Goal: Information Seeking & Learning: Find specific page/section

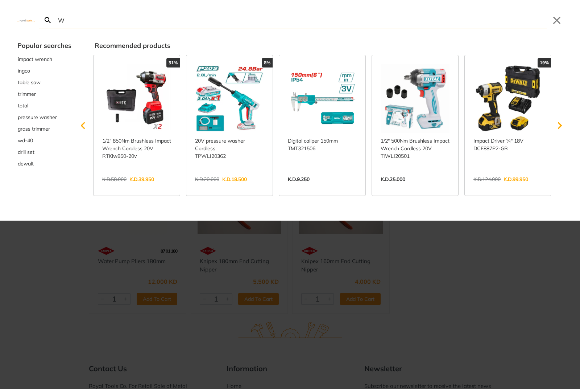
type input "We"
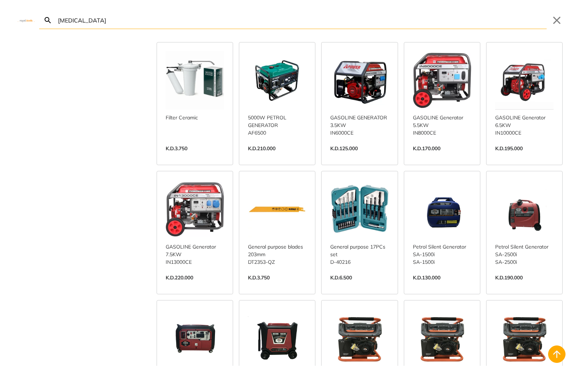
scroll to position [812, 0]
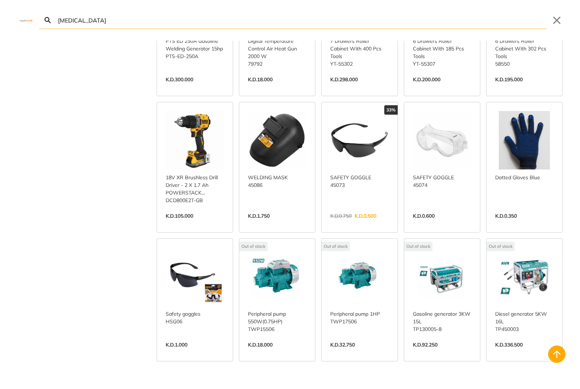
scroll to position [1681, 0]
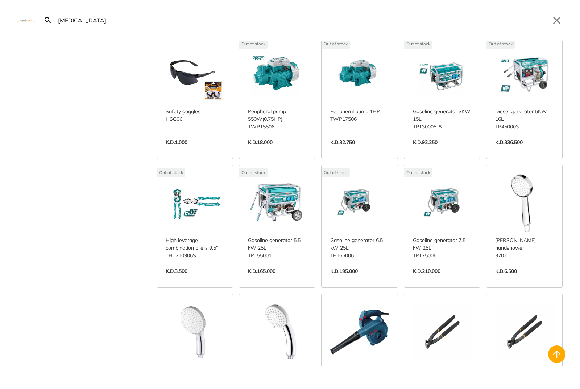
scroll to position [1993, 0]
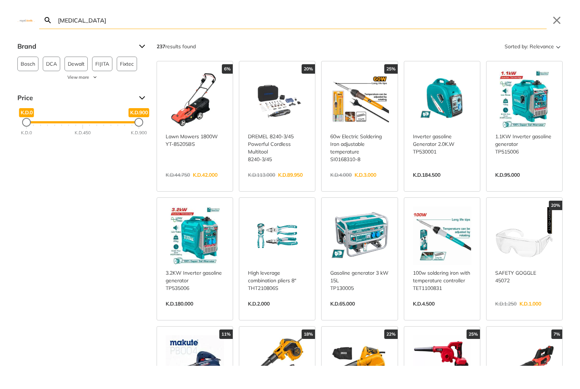
click at [61, 19] on input "[MEDICAL_DATA]" at bounding box center [302, 20] width 490 height 17
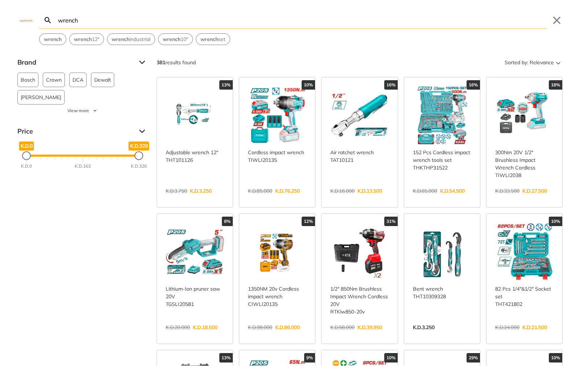
type input "wrench"
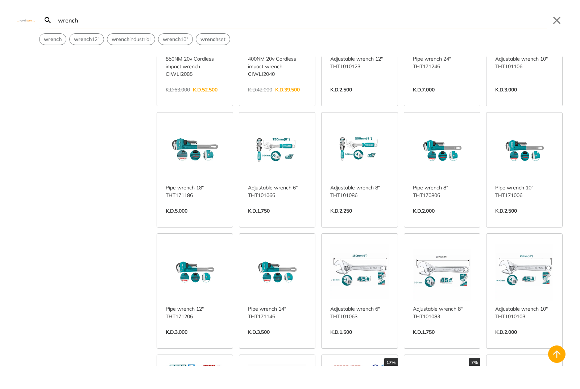
scroll to position [497, 0]
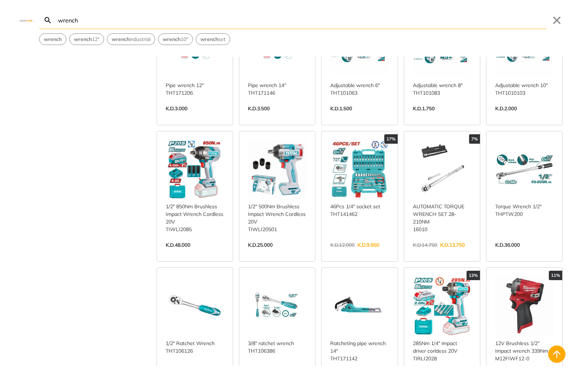
scroll to position [730, 0]
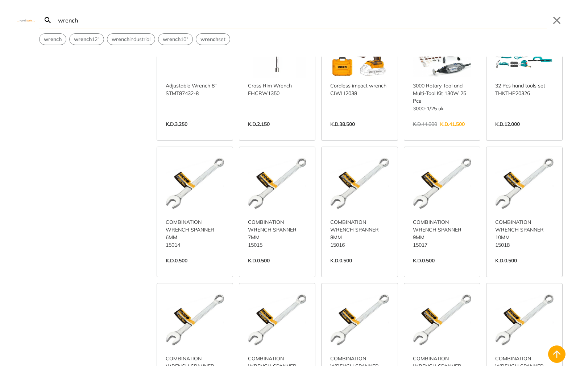
scroll to position [2330, 0]
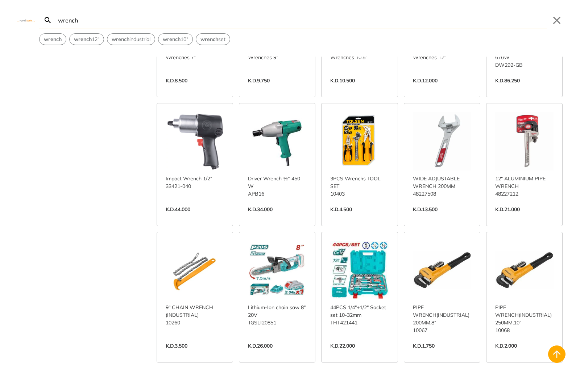
scroll to position [3150, 0]
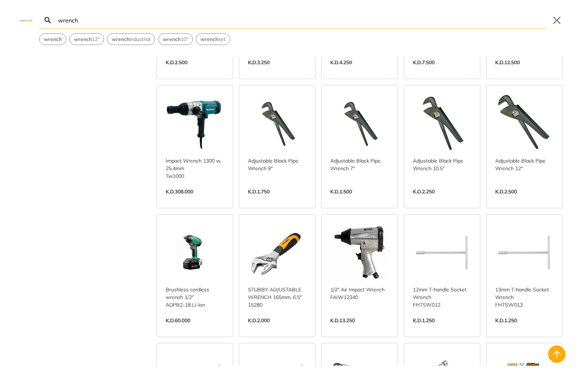
scroll to position [3571, 0]
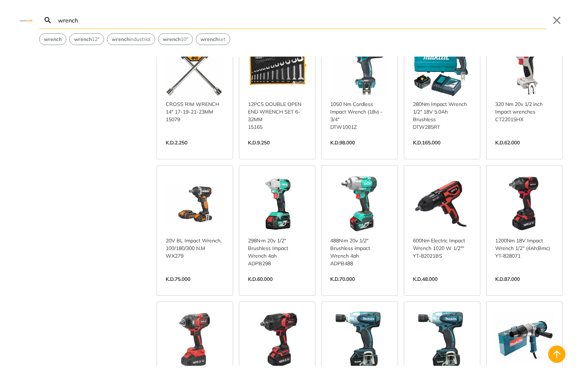
scroll to position [5326, 0]
